Goal: Information Seeking & Learning: Learn about a topic

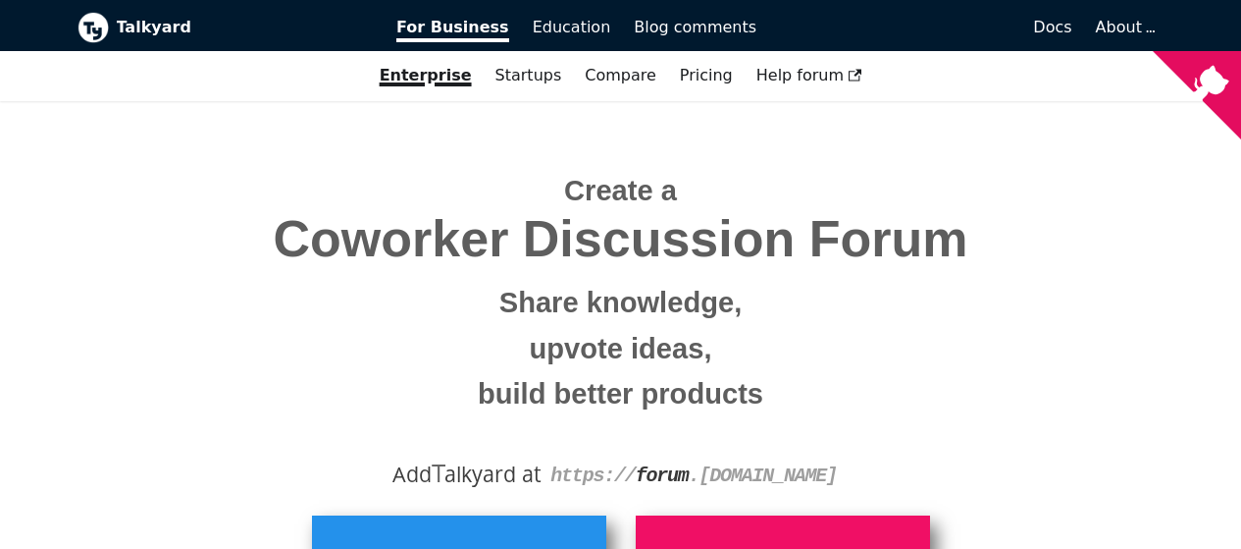
scroll to position [393, 0]
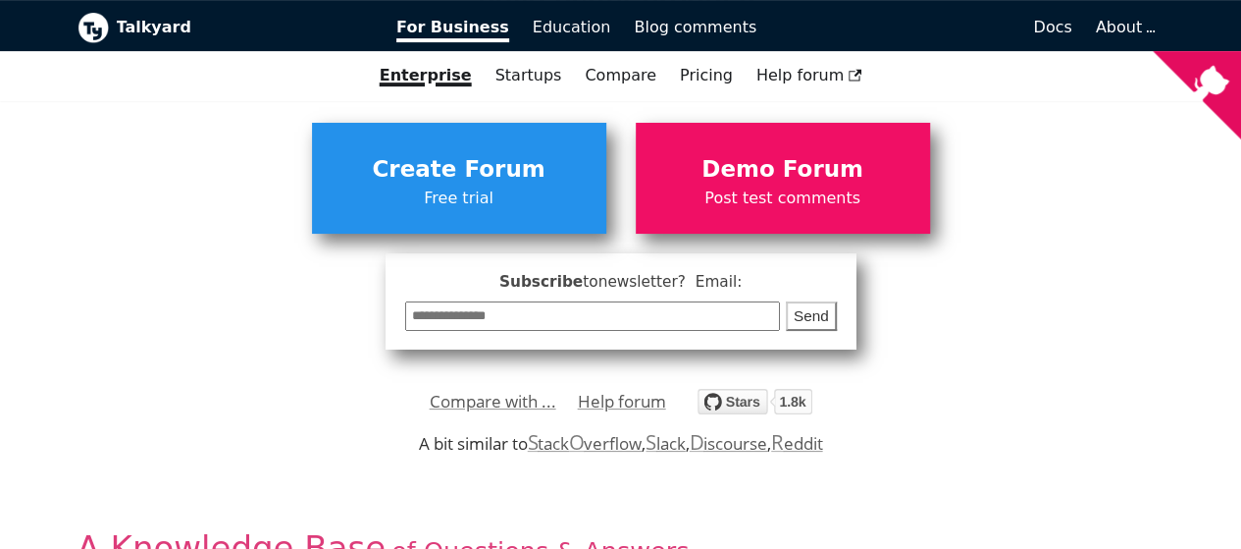
click at [460, 322] on input "email" at bounding box center [593, 316] width 376 height 30
click at [412, 319] on input "email" at bounding box center [593, 316] width 376 height 30
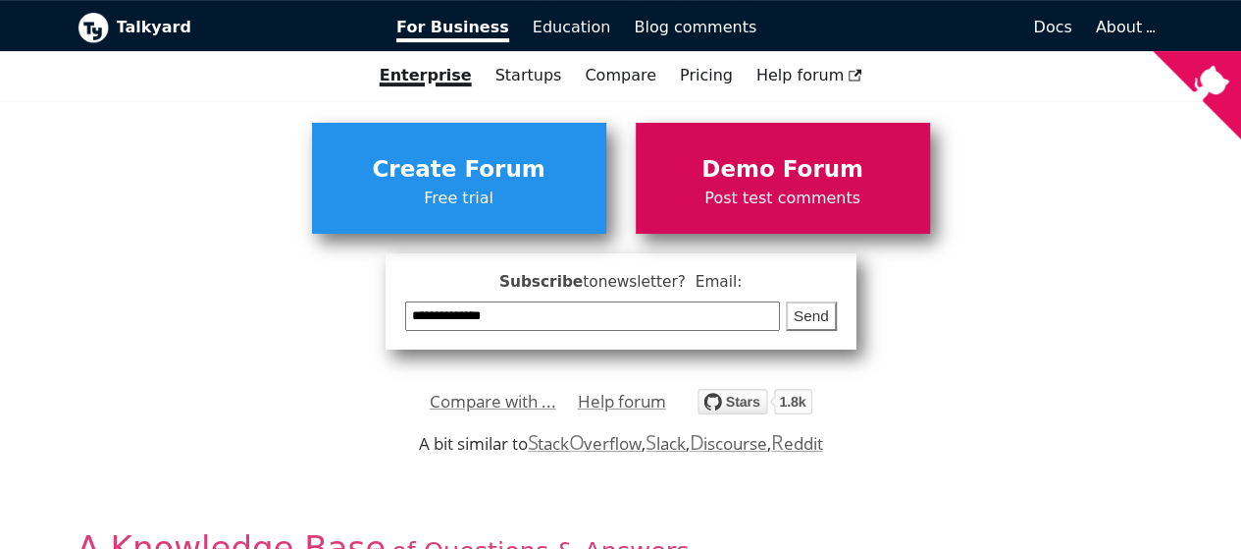
type input "**********"
click at [780, 203] on span "Post test comments" at bounding box center [783, 198] width 275 height 26
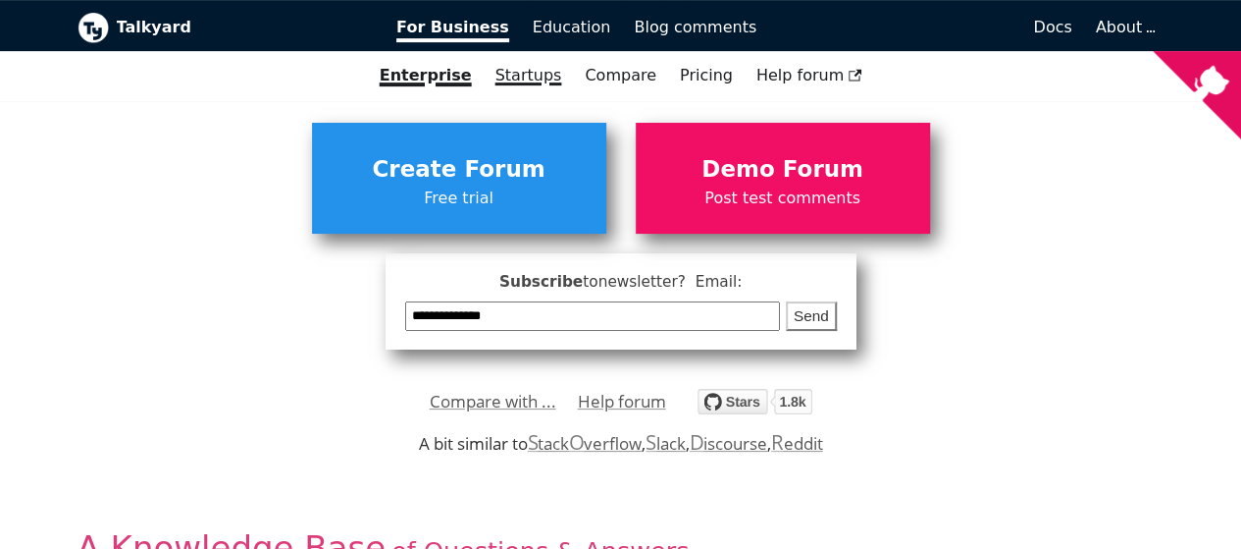
click at [524, 80] on link "Startups" at bounding box center [529, 75] width 90 height 33
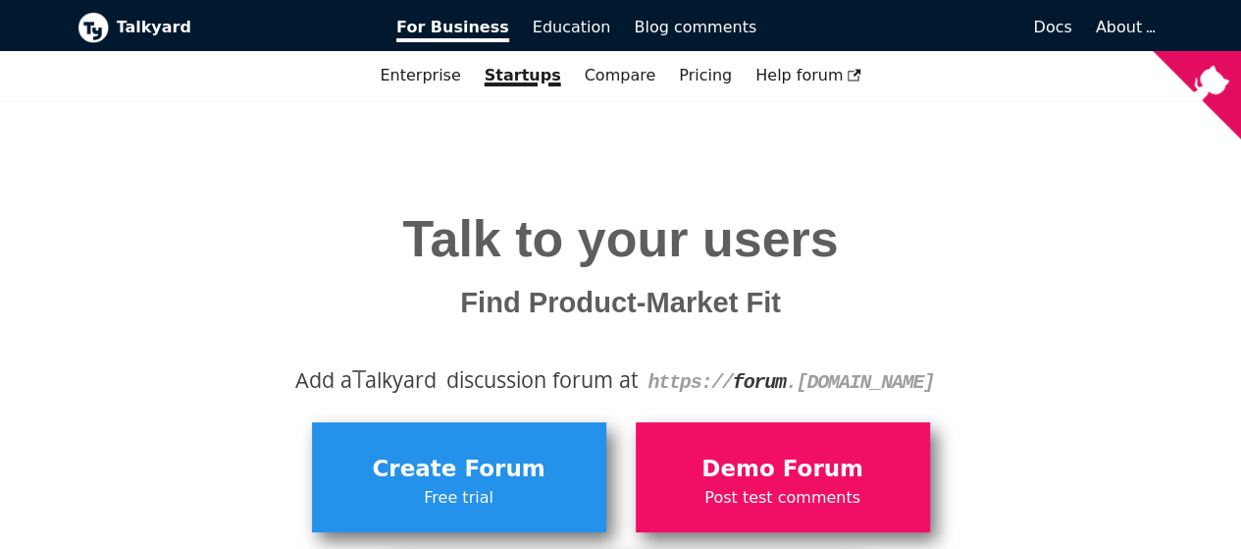
scroll to position [294, 0]
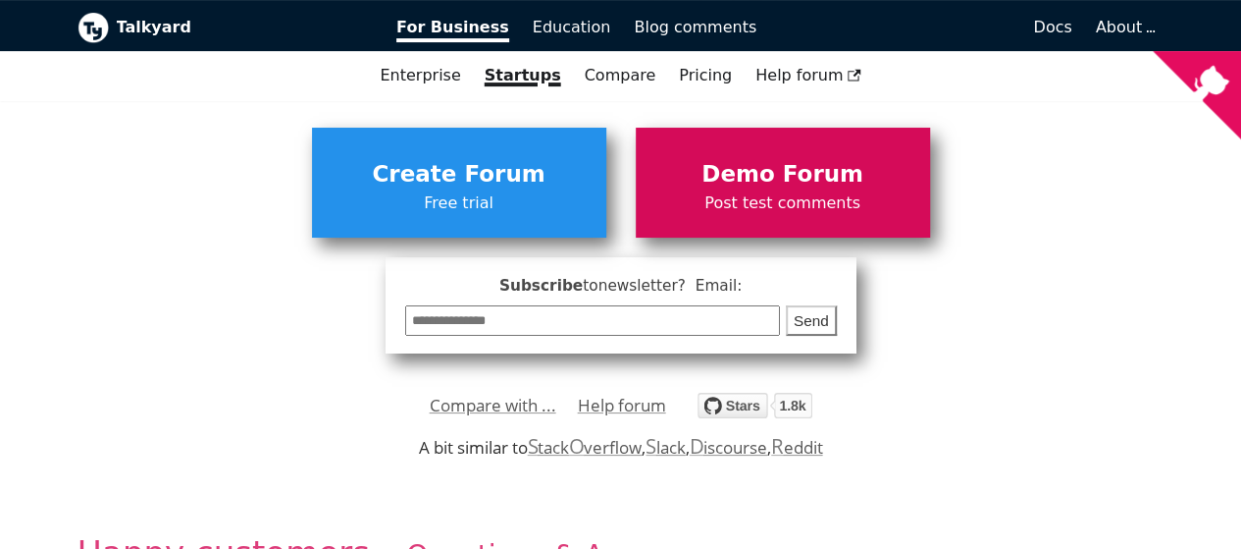
click at [694, 171] on span "Demo Forum" at bounding box center [783, 174] width 275 height 37
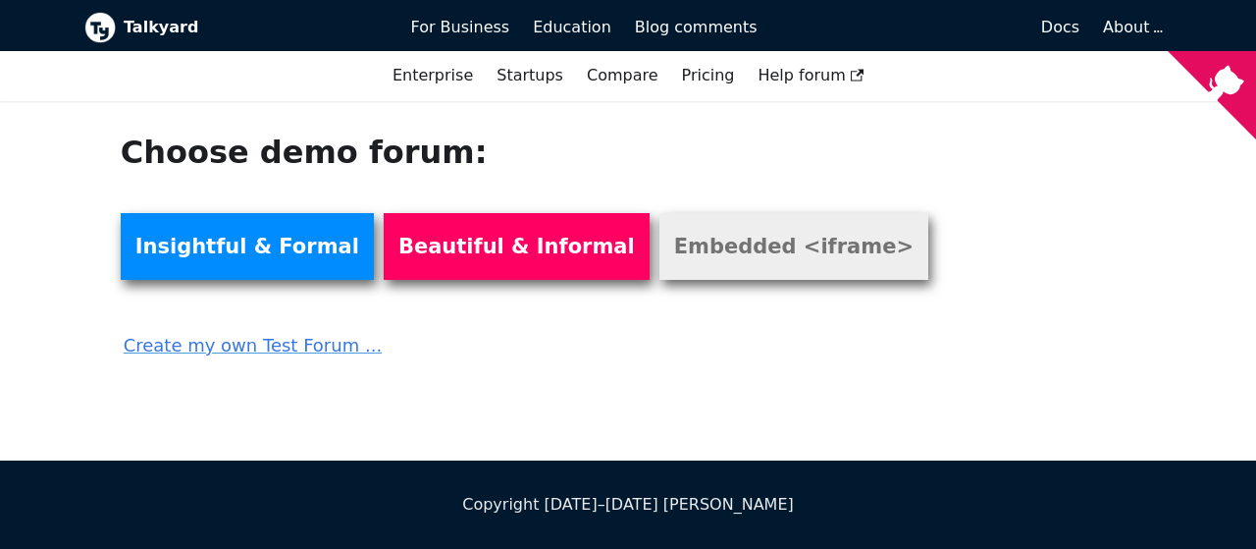
click at [722, 252] on link "Embedded <iframe>" at bounding box center [793, 246] width 269 height 67
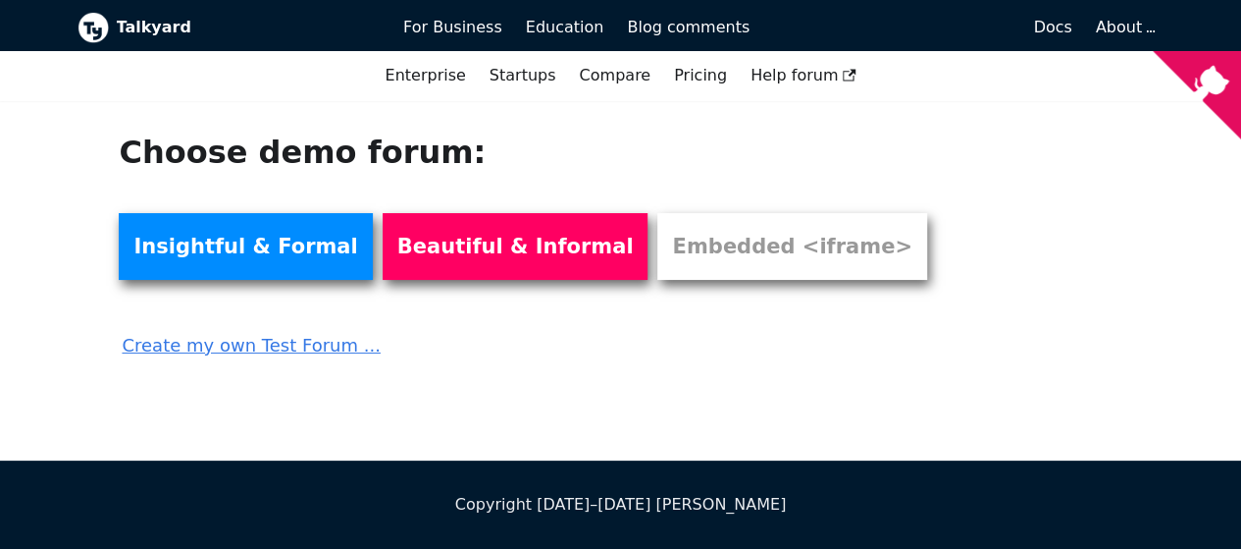
click at [292, 342] on link "Create my own Test Forum ..." at bounding box center [517, 338] width 796 height 43
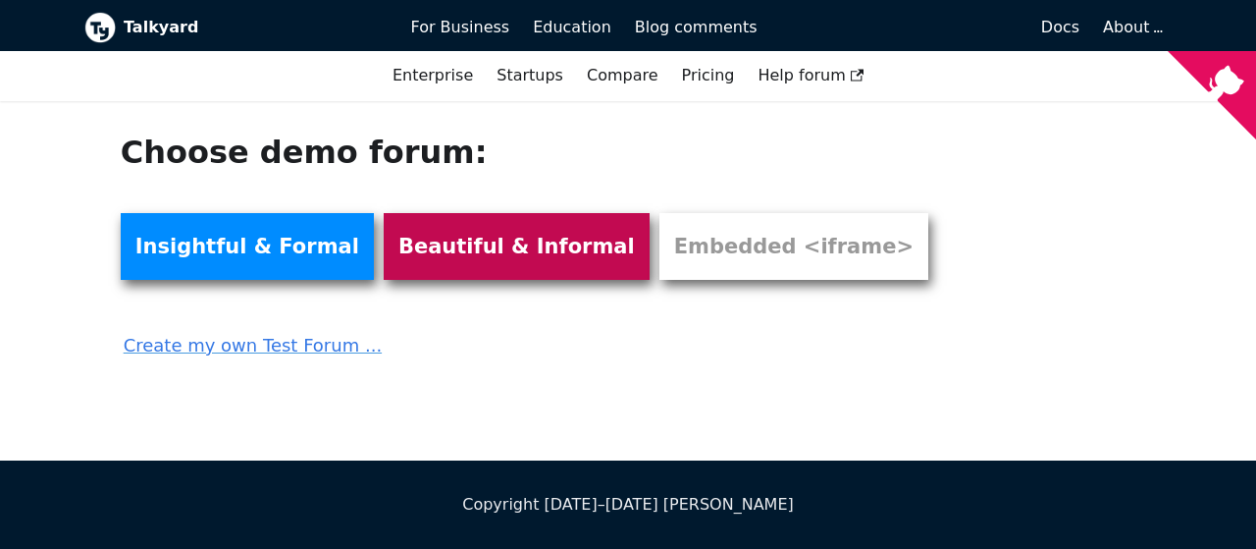
click at [508, 262] on link "Beautiful & Informal" at bounding box center [517, 246] width 266 height 67
